Goal: Navigation & Orientation: Find specific page/section

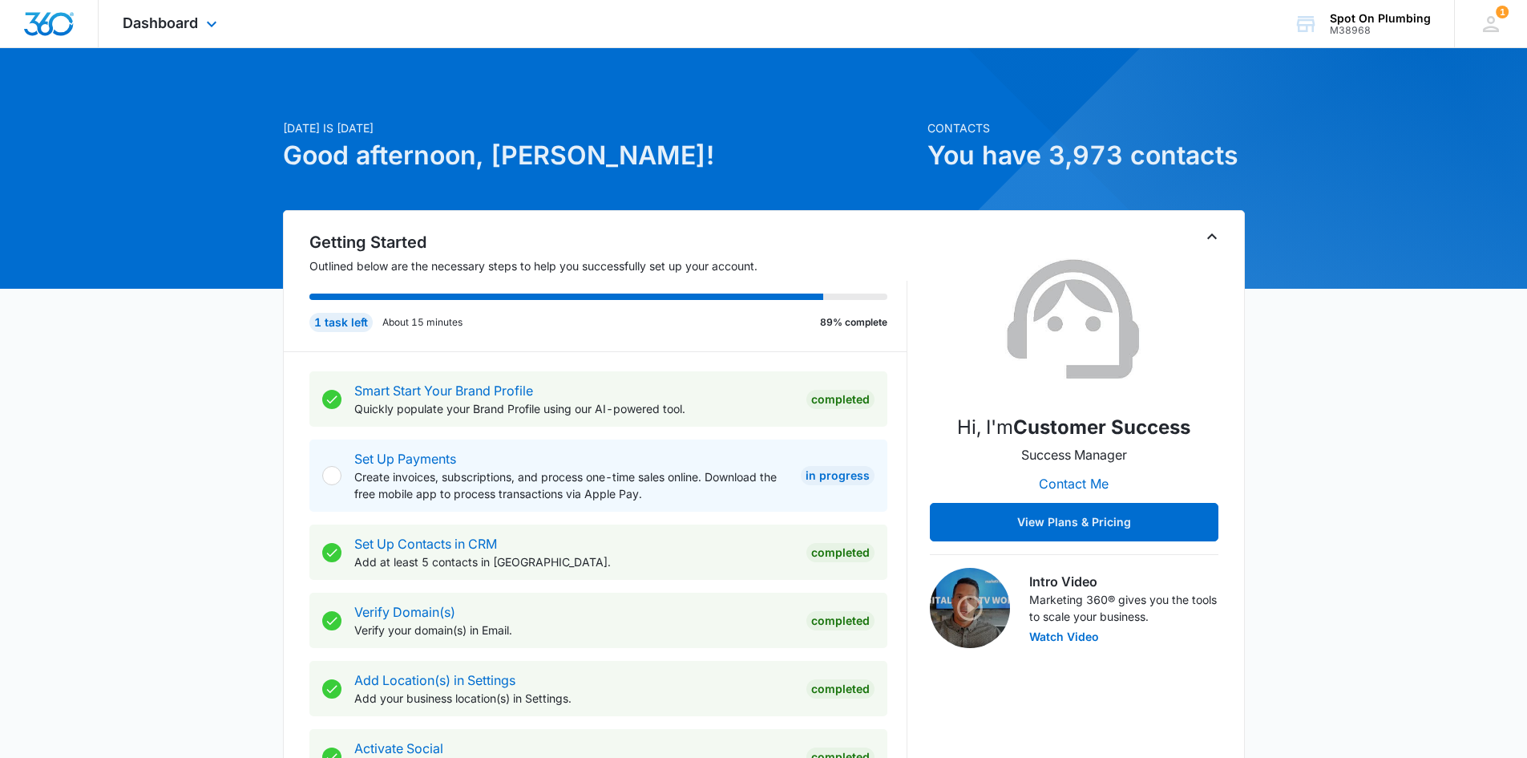
click at [199, 19] on div "Dashboard Apps Reputation Websites Forms CRM Email Social POS Content Ads Intel…" at bounding box center [172, 23] width 147 height 47
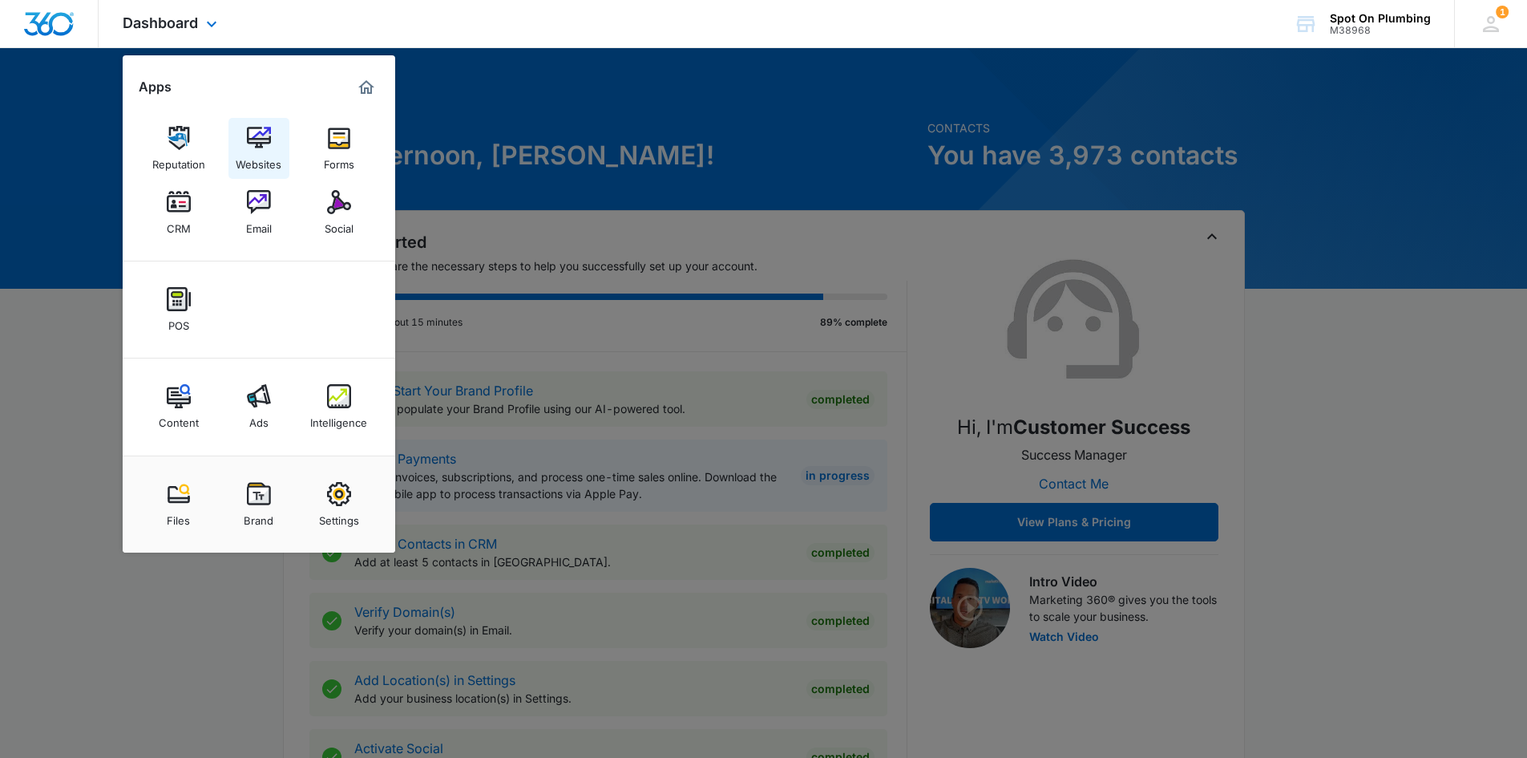
click at [264, 147] on img at bounding box center [259, 138] width 24 height 24
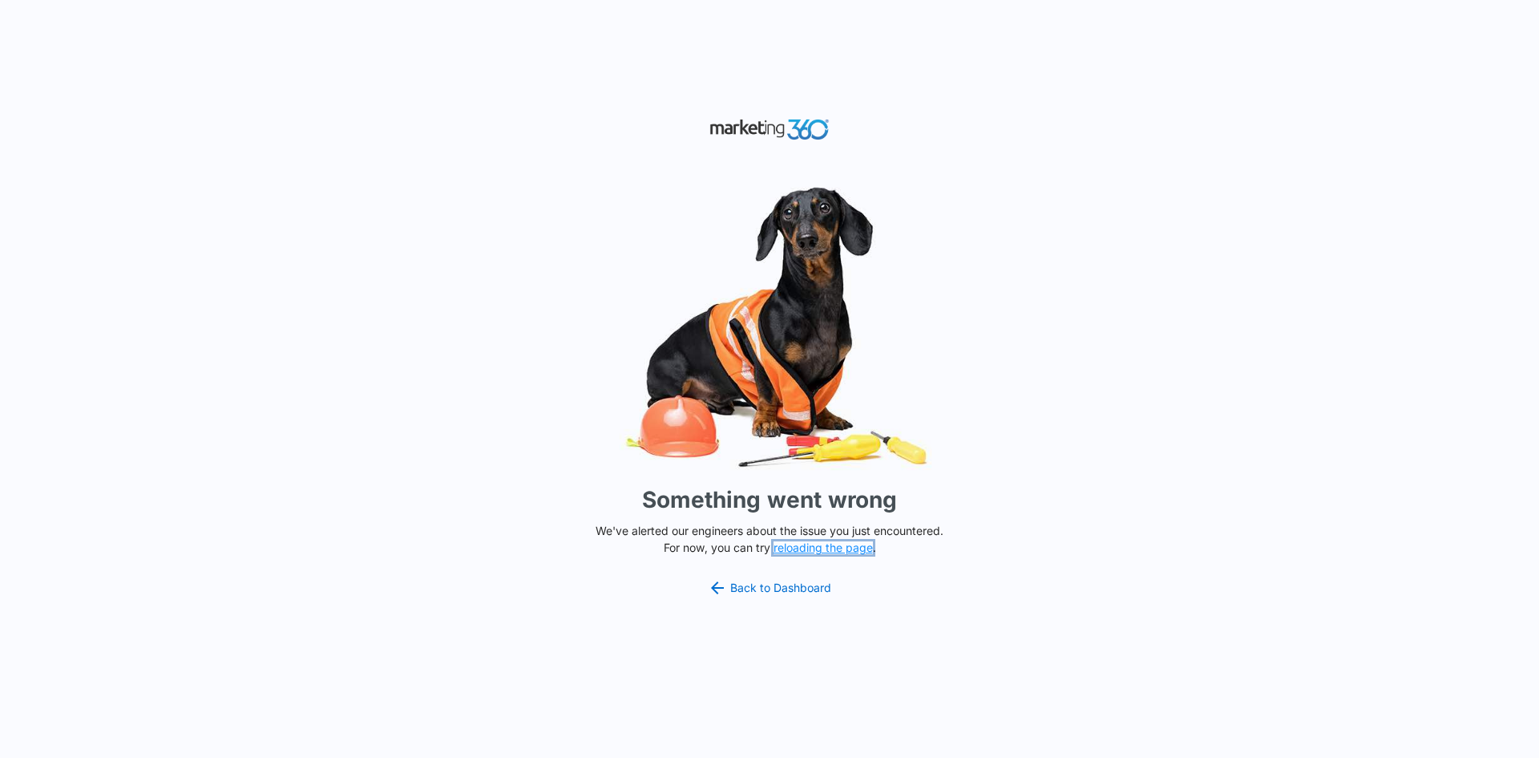
click at [827, 544] on button "reloading the page" at bounding box center [823, 547] width 99 height 13
click at [779, 588] on link "Back to Dashboard" at bounding box center [769, 587] width 123 height 19
click at [753, 584] on link "Back to Dashboard" at bounding box center [769, 587] width 123 height 19
click at [803, 544] on button "reloading the page" at bounding box center [823, 547] width 99 height 13
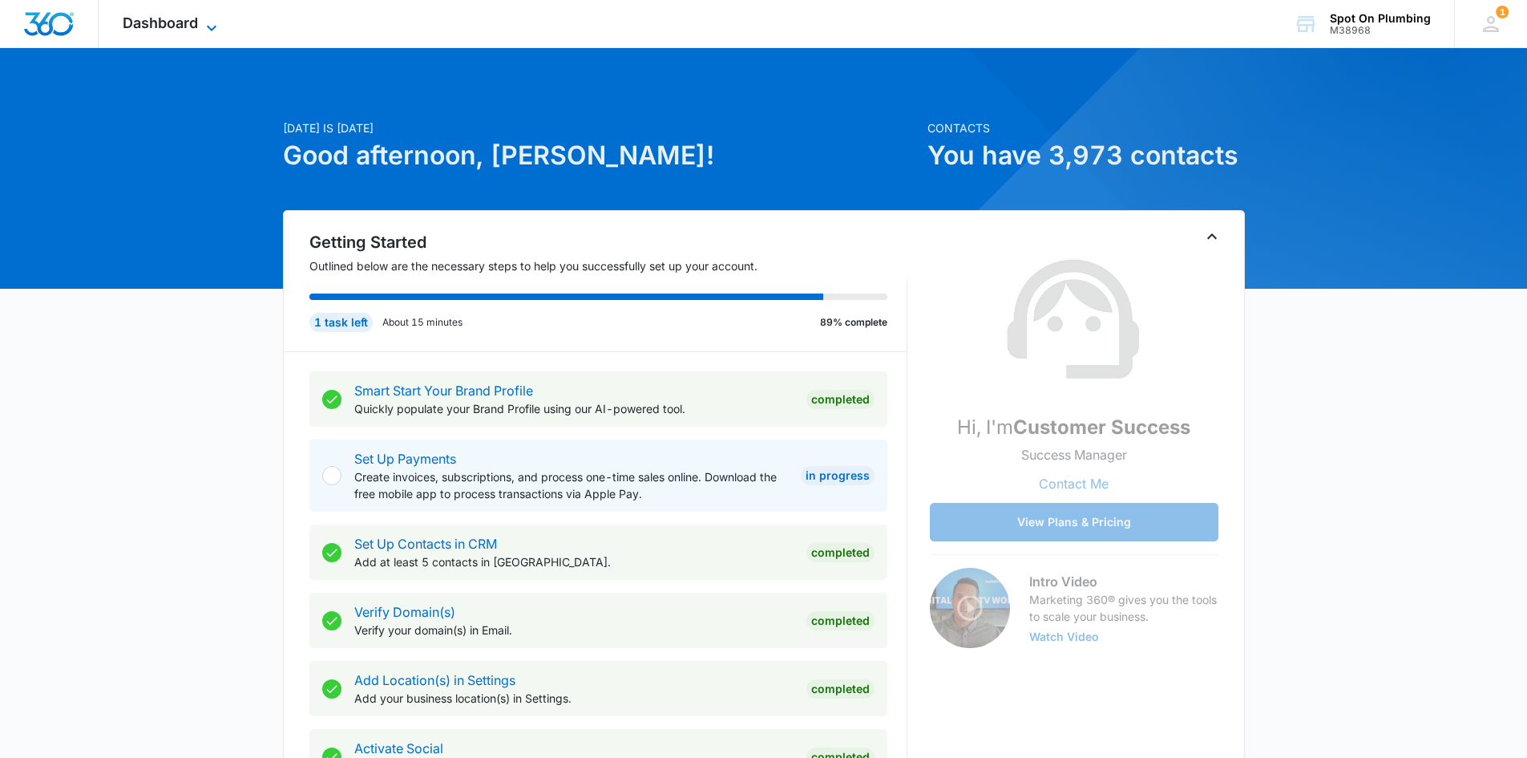
click at [208, 14] on div "Dashboard Apps Reputation Websites Forms CRM Email Social POS Content Ads Intel…" at bounding box center [172, 23] width 147 height 47
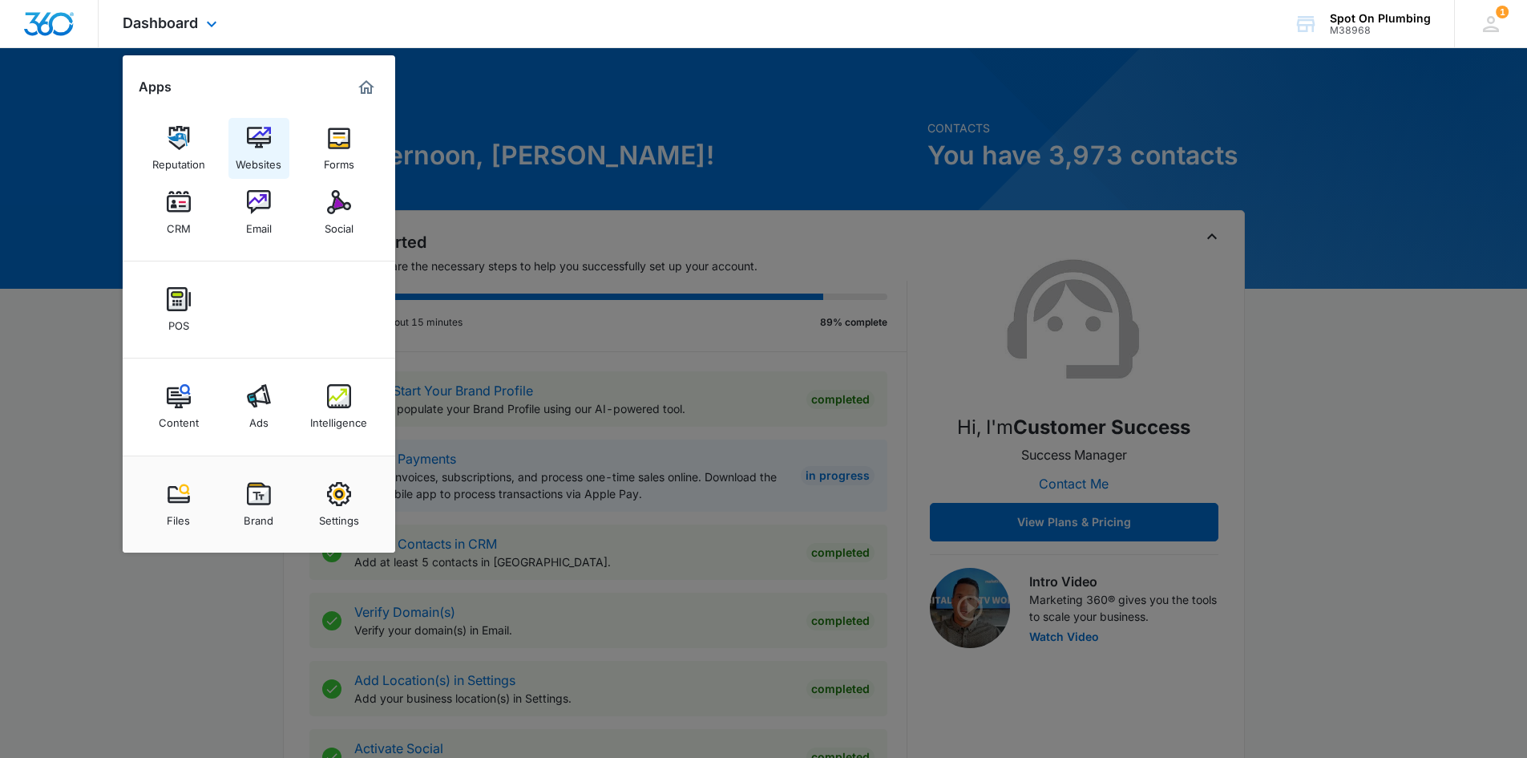
click at [252, 135] on img at bounding box center [259, 138] width 24 height 24
